Goal: Transaction & Acquisition: Purchase product/service

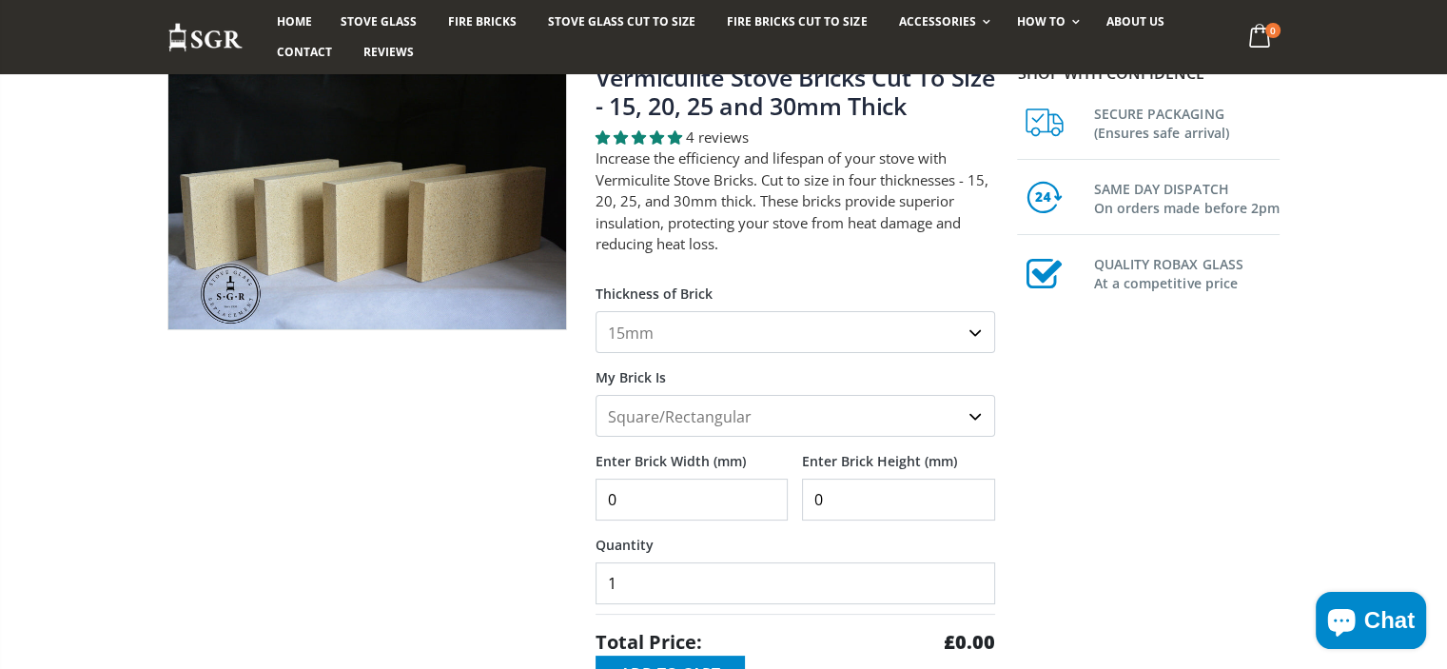
scroll to position [165, 0]
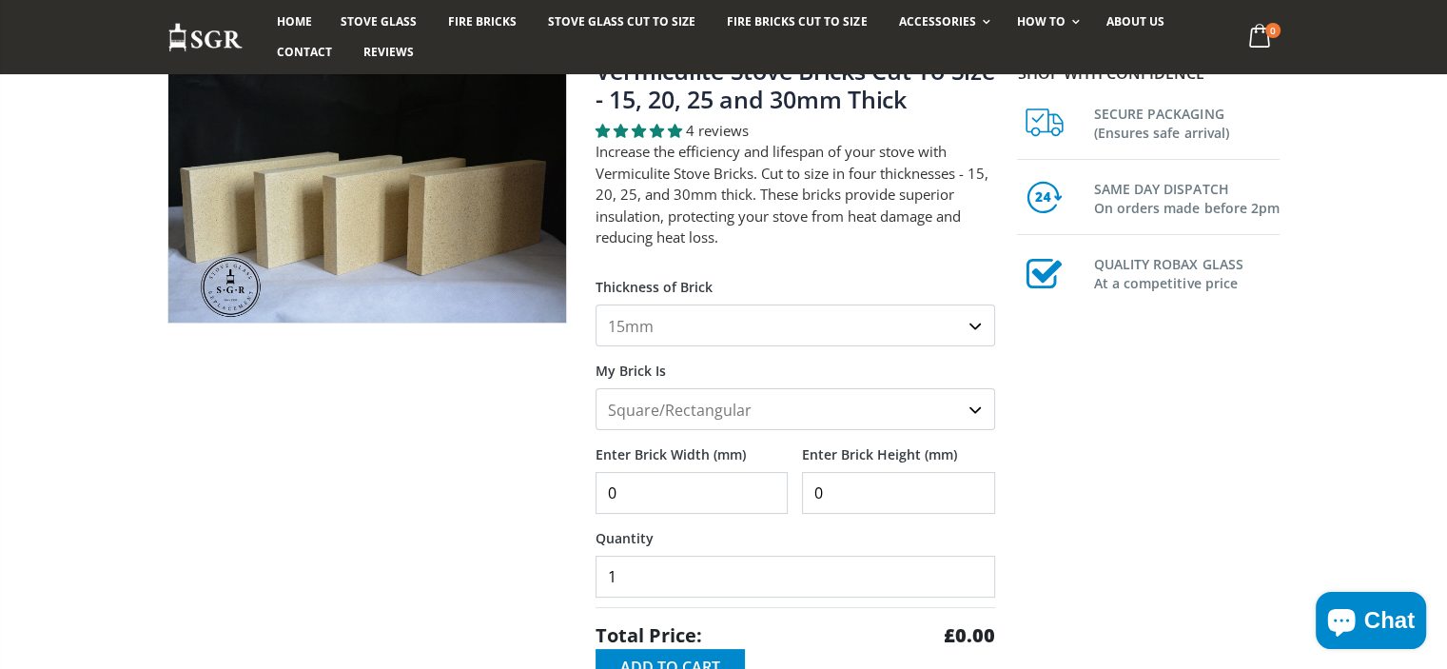
click at [974, 323] on select "15mm 20mm 25mm 30mm" at bounding box center [796, 325] width 400 height 42
select select "20mm"
click at [596, 304] on select "15mm 20mm 25mm 30mm" at bounding box center [796, 325] width 400 height 42
click at [965, 413] on select "Square/Rectangular Shaped (+£8)" at bounding box center [796, 409] width 400 height 42
click at [596, 388] on select "Square/Rectangular Shaped (+£8)" at bounding box center [796, 409] width 400 height 42
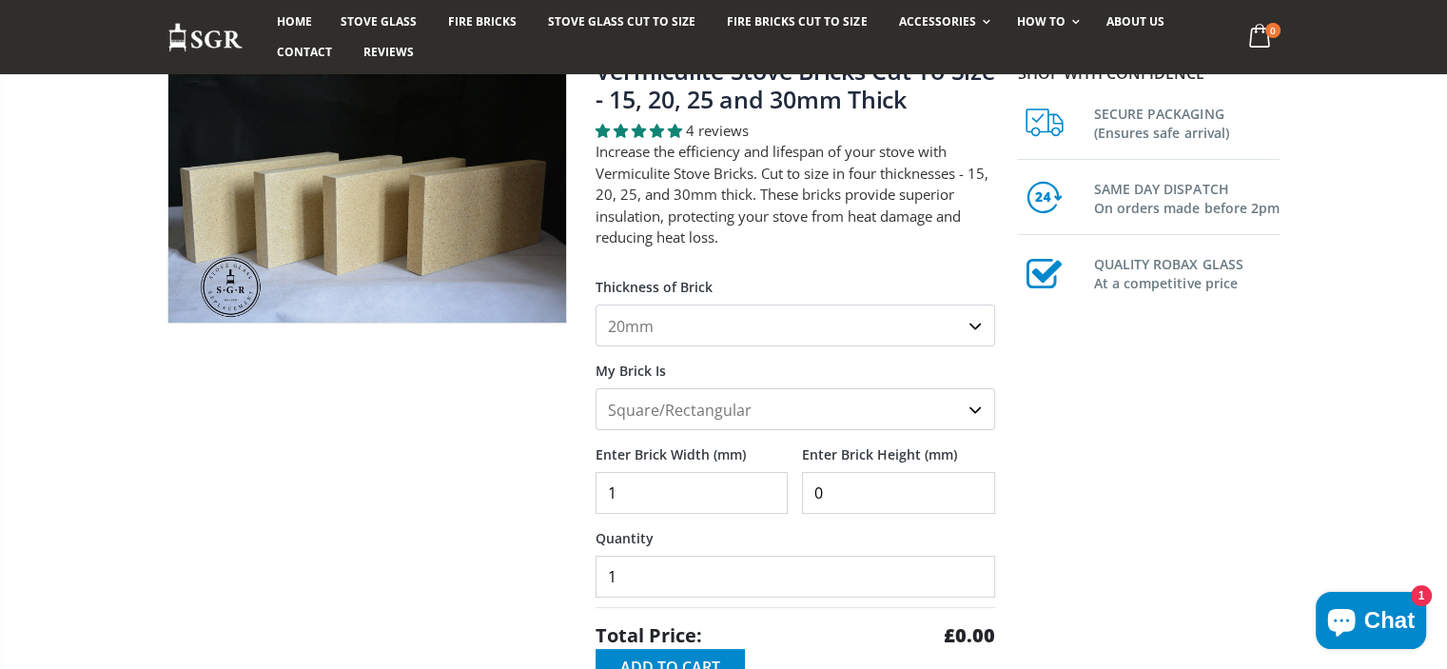
click at [766, 479] on input "1" at bounding box center [692, 493] width 193 height 42
click at [766, 479] on input "2" at bounding box center [692, 493] width 193 height 42
click at [766, 479] on input "3" at bounding box center [692, 493] width 193 height 42
click at [766, 479] on input "4" at bounding box center [692, 493] width 193 height 42
click at [766, 479] on input "5" at bounding box center [692, 493] width 193 height 42
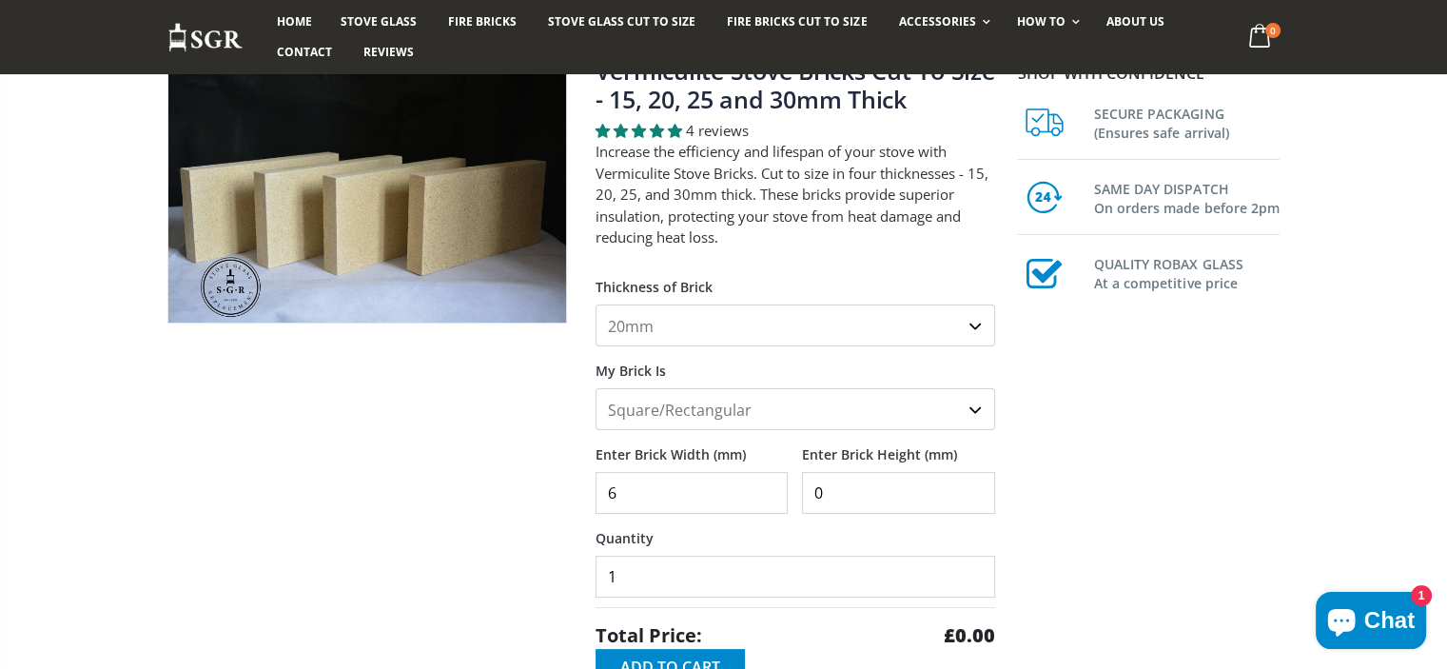
click at [766, 479] on input "6" at bounding box center [692, 493] width 193 height 42
click at [766, 479] on input "7" at bounding box center [692, 493] width 193 height 42
click at [766, 479] on input "20" at bounding box center [692, 493] width 193 height 42
click at [766, 479] on input "26" at bounding box center [692, 493] width 193 height 42
click at [766, 500] on input "16" at bounding box center [692, 493] width 193 height 42
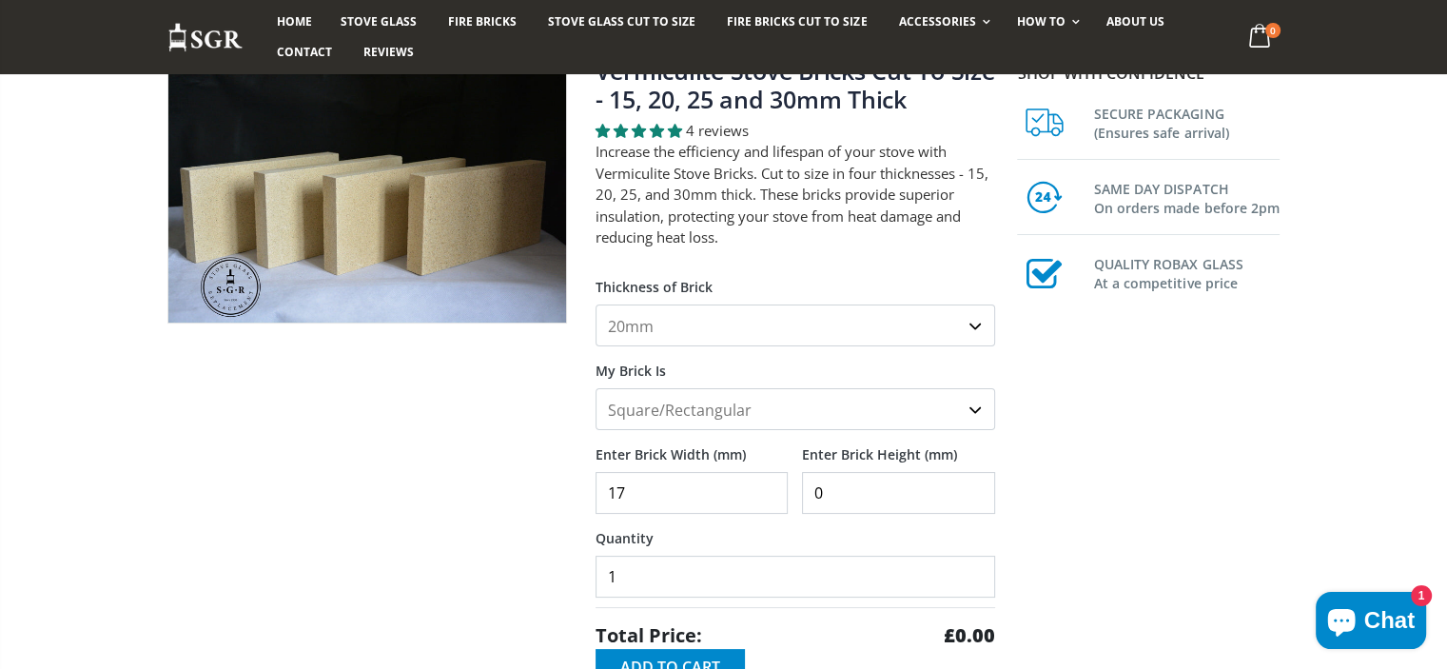
click at [769, 480] on input "17" at bounding box center [692, 493] width 193 height 42
click at [765, 479] on input "18" at bounding box center [692, 493] width 193 height 42
click at [765, 479] on input "19" at bounding box center [692, 493] width 193 height 42
click at [765, 479] on input "20" at bounding box center [692, 493] width 193 height 42
type input "200"
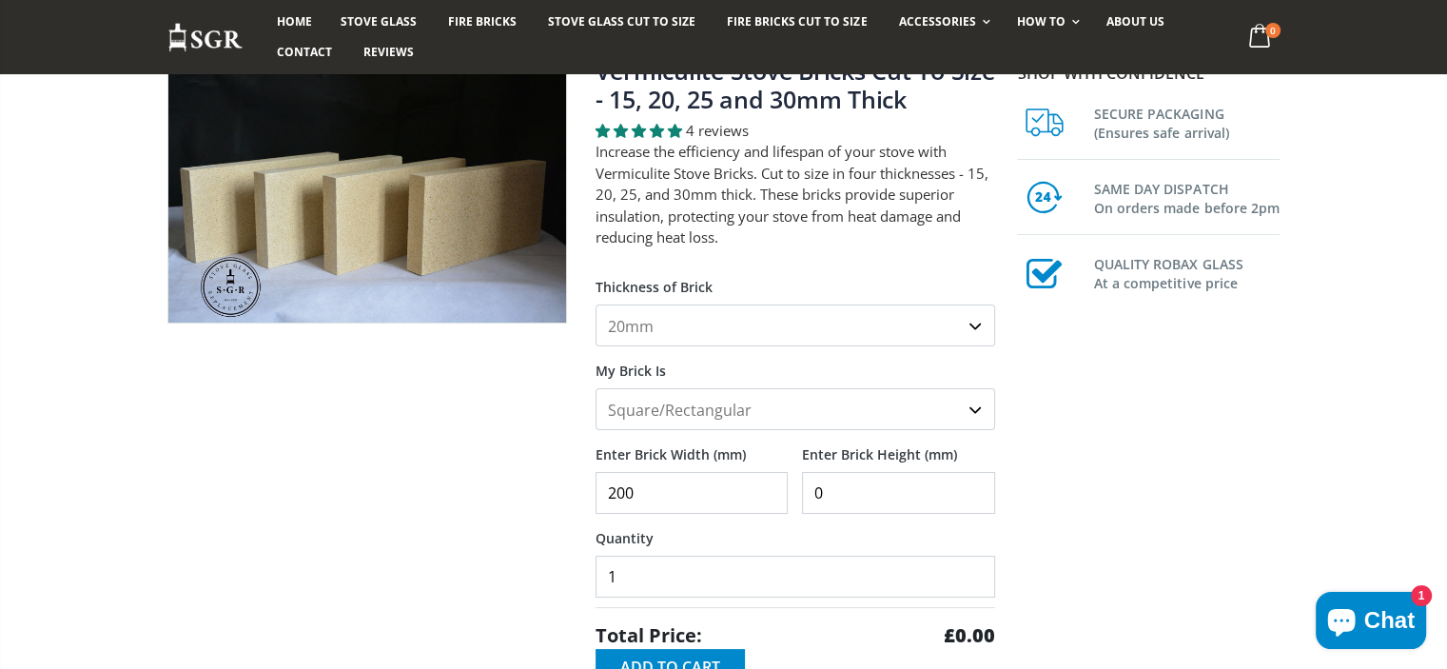
click at [824, 485] on input "0" at bounding box center [898, 493] width 193 height 42
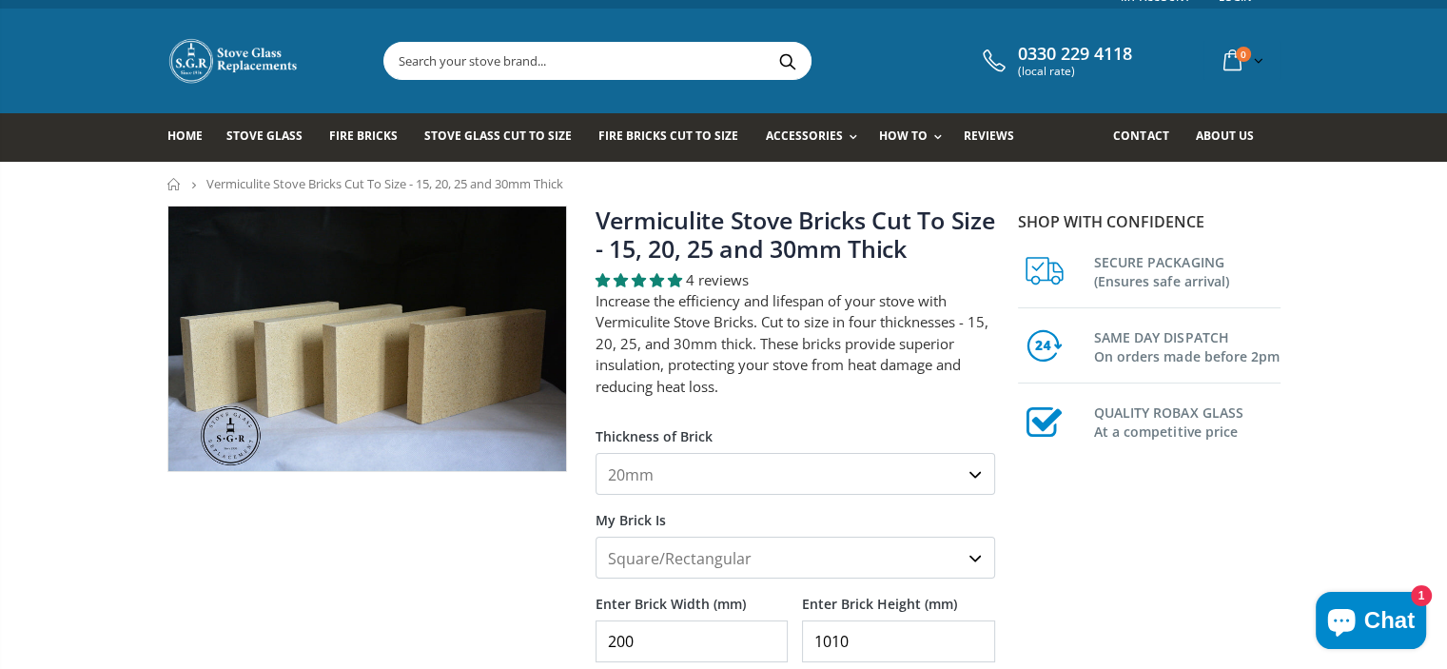
scroll to position [9, 0]
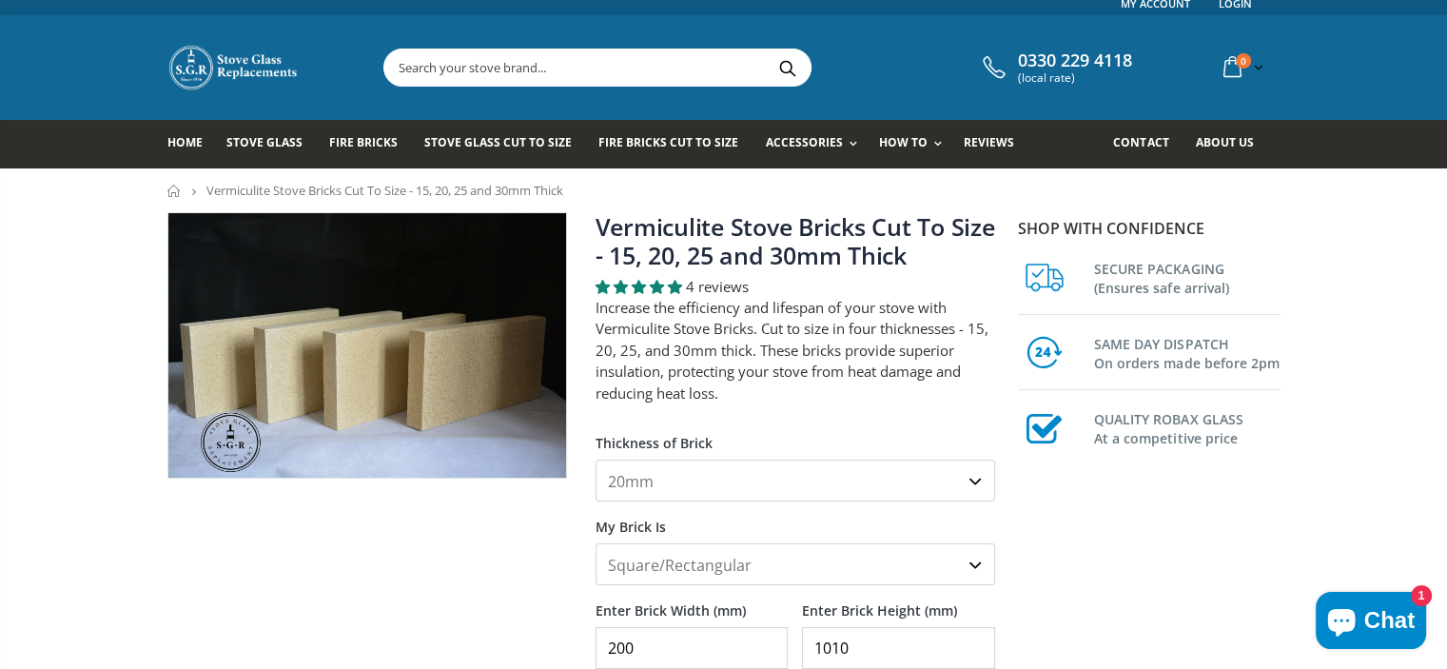
type input "1010"
click at [651, 481] on select "15mm 20mm 25mm 30mm" at bounding box center [796, 481] width 400 height 42
click at [596, 460] on select "15mm 20mm 25mm 30mm" at bounding box center [796, 481] width 400 height 42
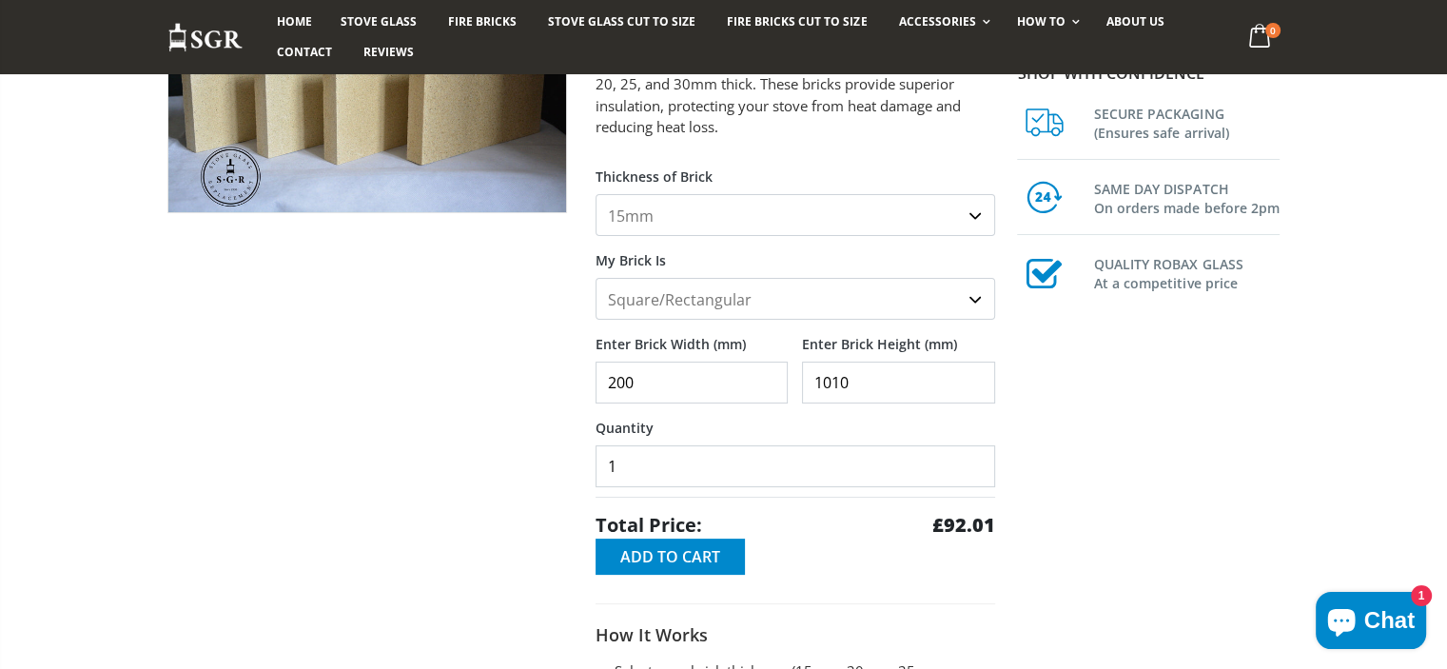
scroll to position [272, 0]
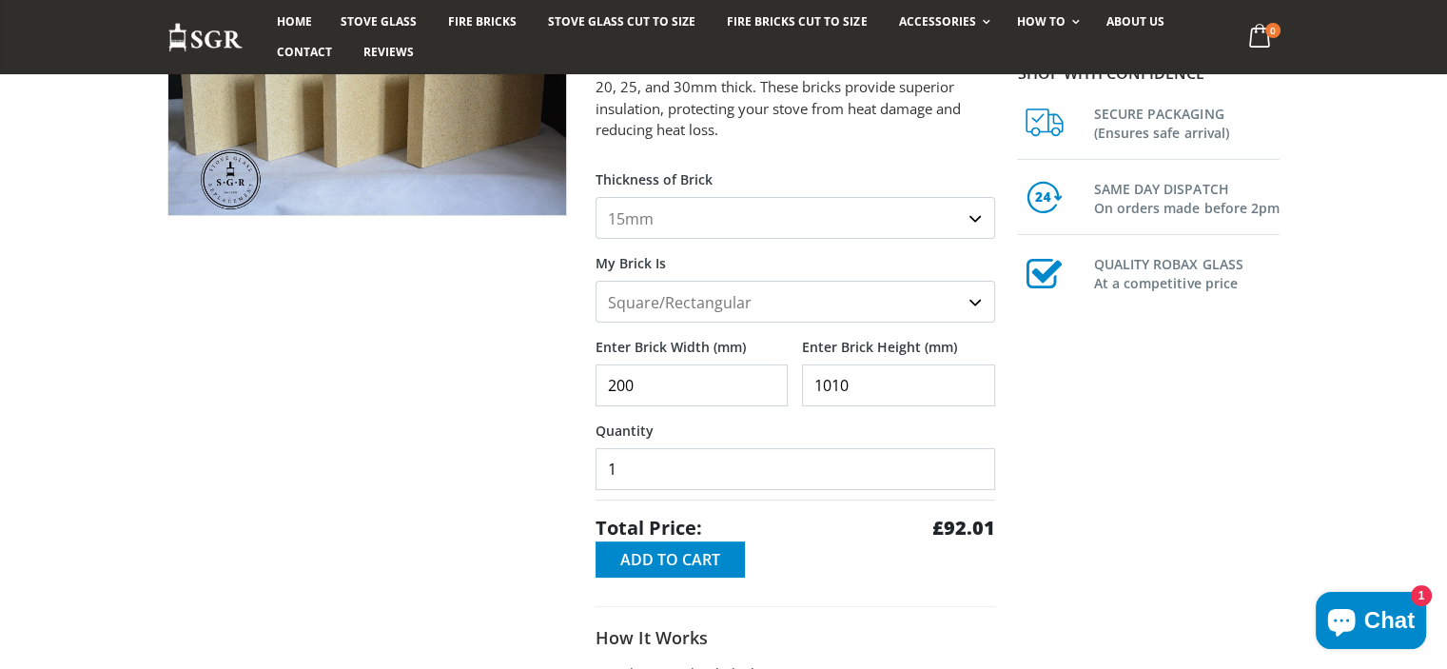
click at [969, 216] on select "15mm 20mm 25mm 30mm" at bounding box center [796, 218] width 400 height 42
select select "30mm"
click at [596, 197] on select "15mm 20mm 25mm 30mm" at bounding box center [796, 218] width 400 height 42
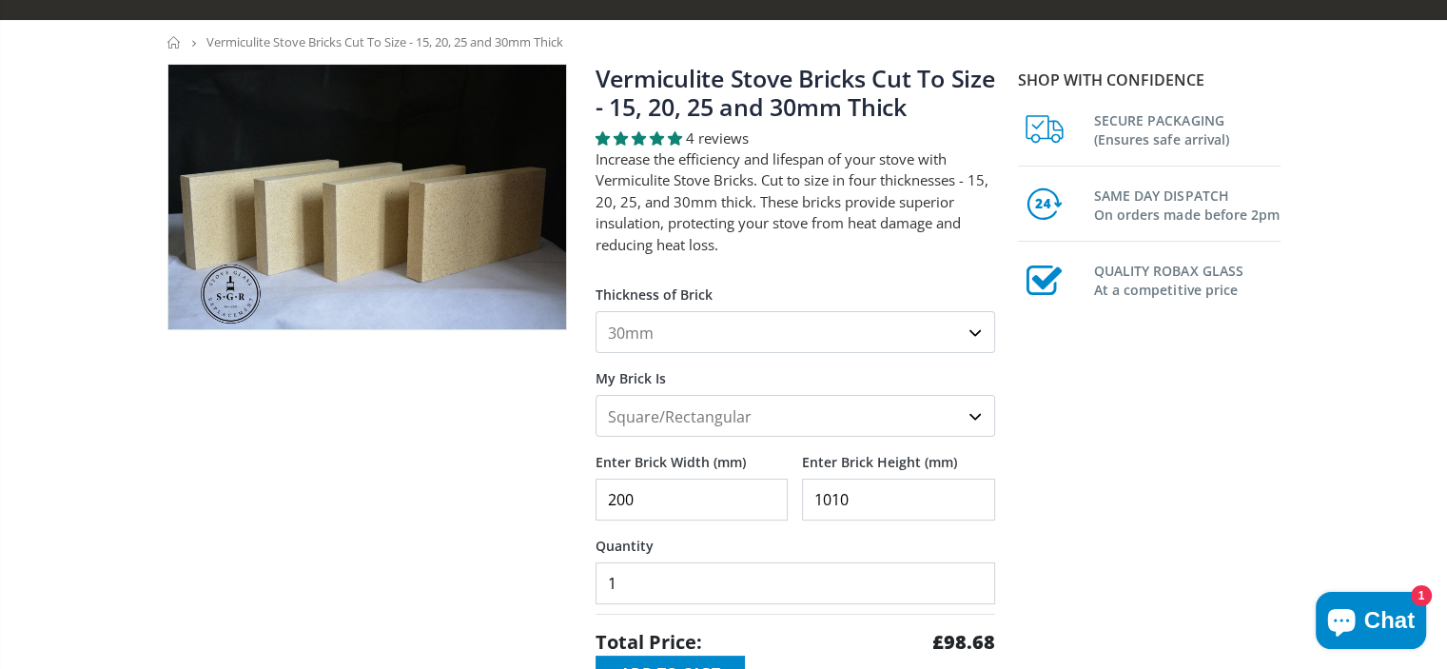
scroll to position [0, 0]
